Goal: Find specific fact: Find specific fact

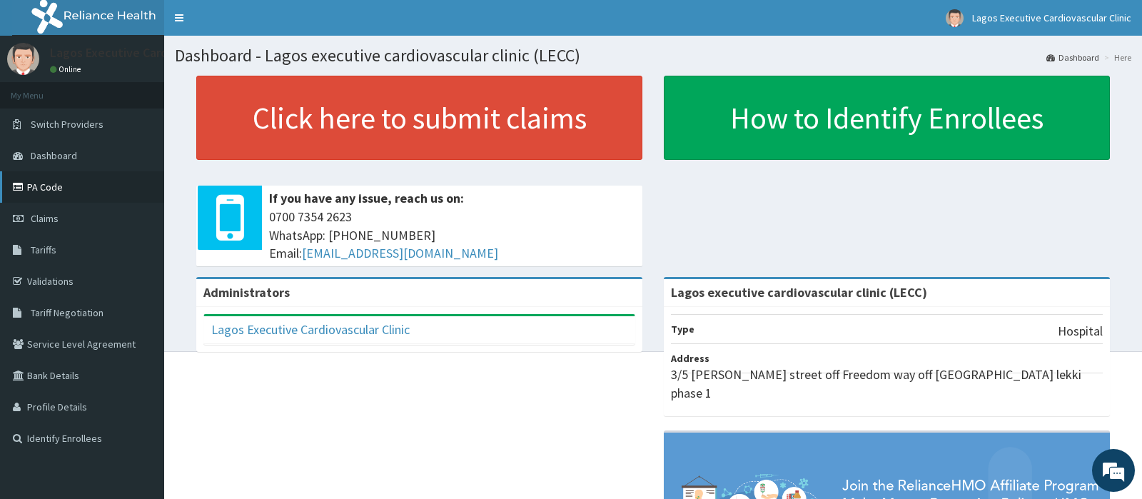
click at [45, 188] on link "PA Code" at bounding box center [82, 186] width 164 height 31
click at [63, 254] on link "Tariffs" at bounding box center [82, 249] width 164 height 31
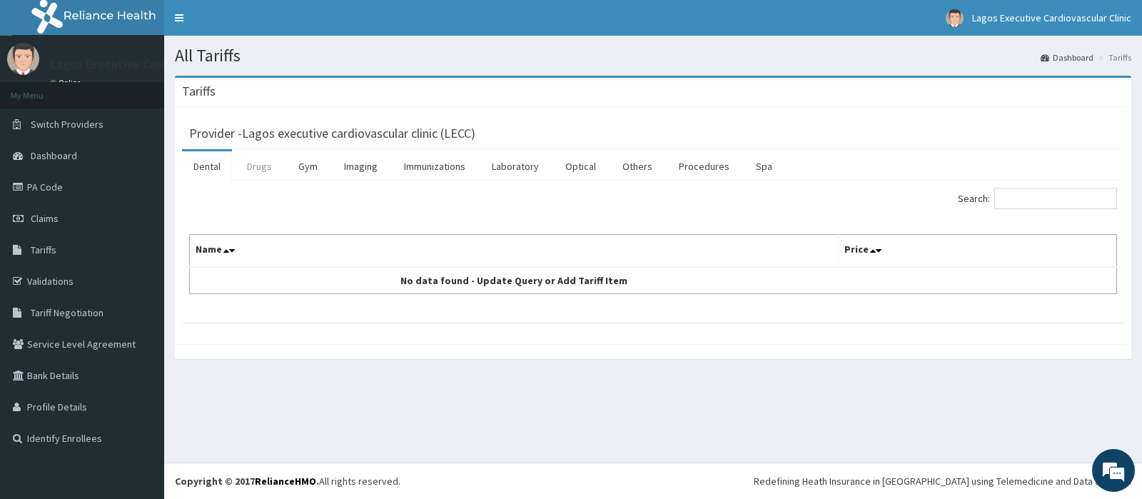
click at [259, 173] on link "Drugs" at bounding box center [259, 166] width 48 height 30
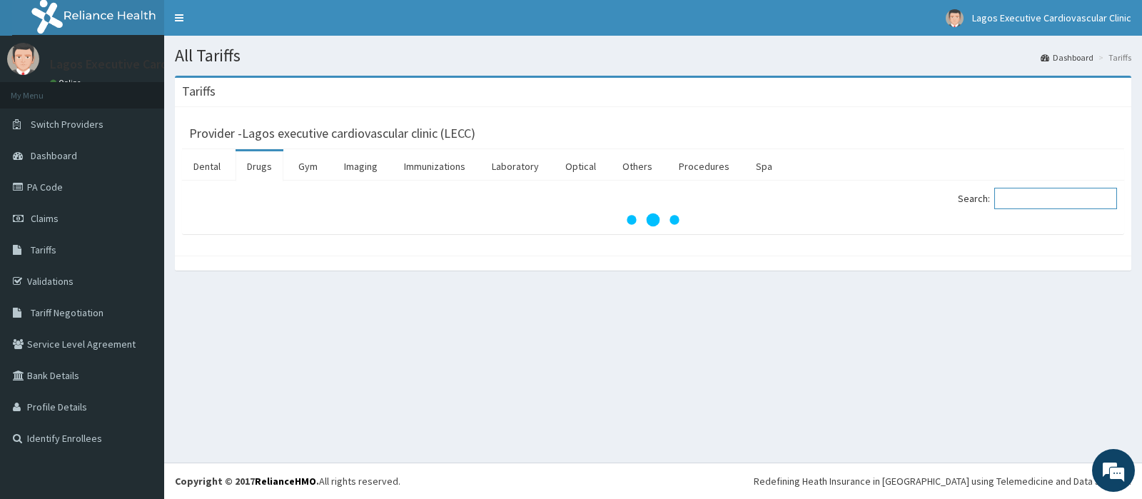
click at [1023, 196] on input "Search:" at bounding box center [1055, 198] width 123 height 21
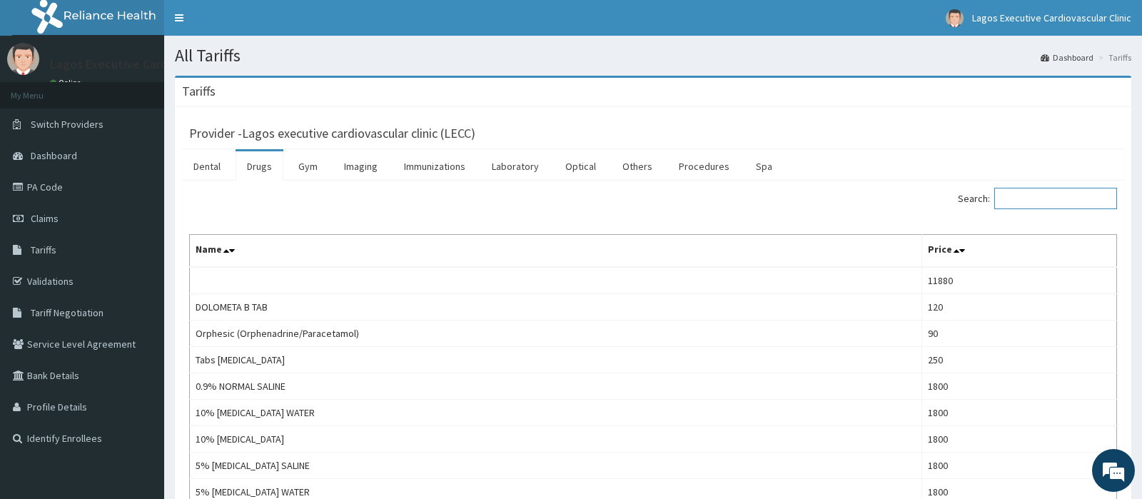
paste input "Exforge"
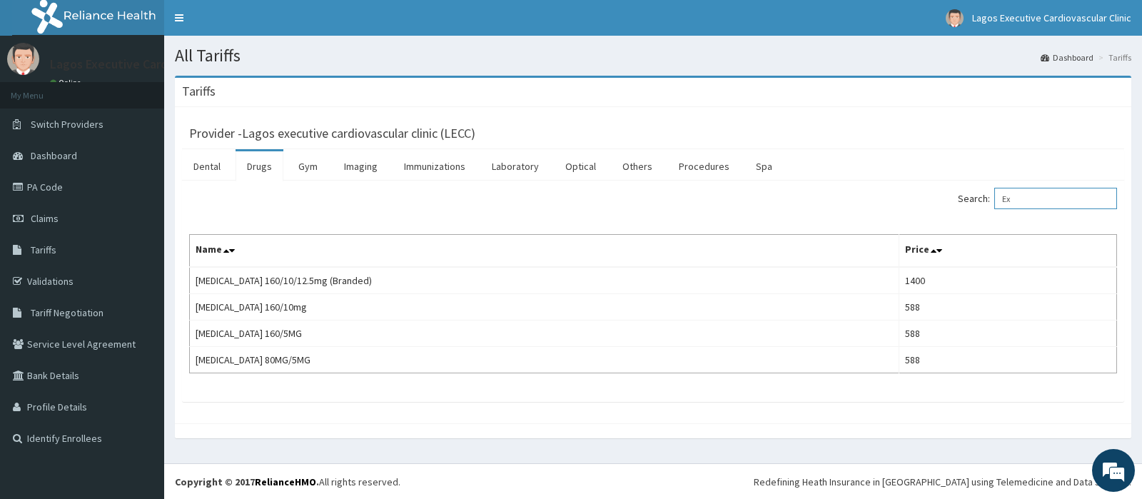
type input "E"
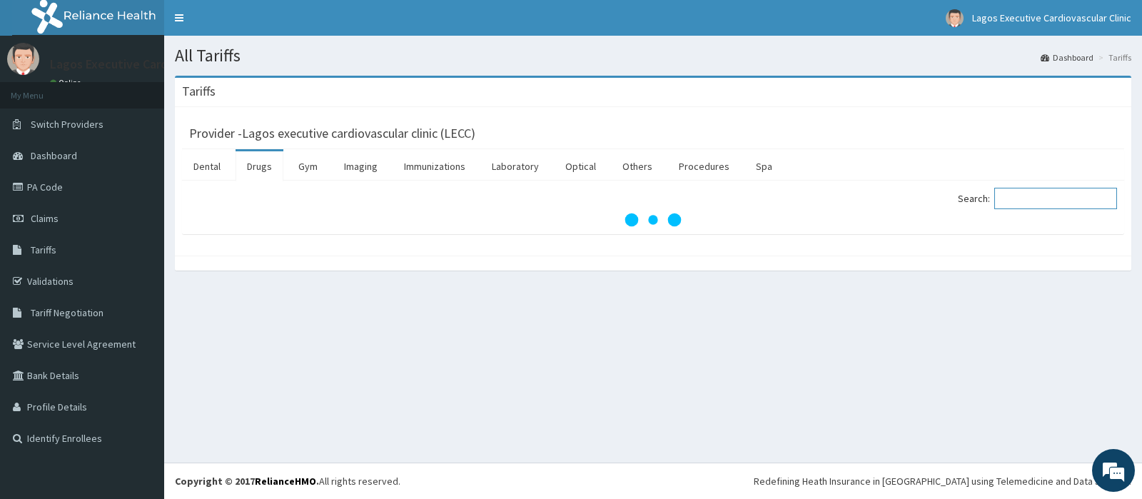
paste input "Betaloc"
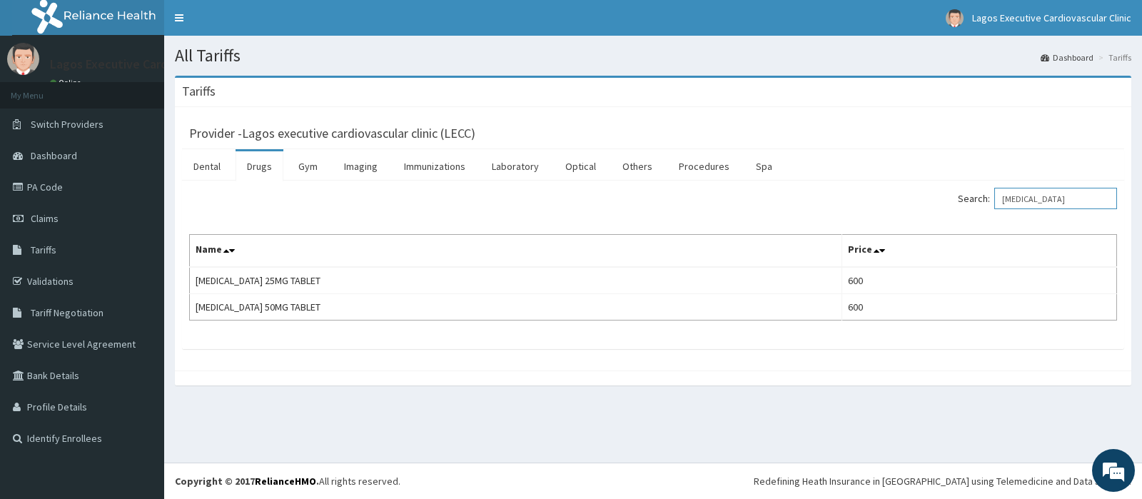
type input "Betaloc"
click at [62, 183] on link "PA Code" at bounding box center [82, 186] width 164 height 31
